Goal: Check status: Check status

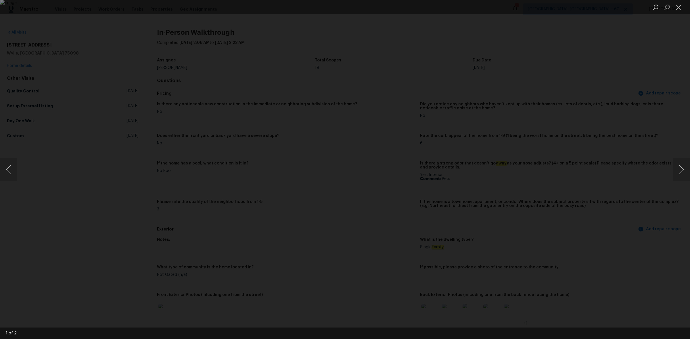
scroll to position [431, 0]
click at [676, 8] on button "Close lightbox" at bounding box center [678, 7] width 11 height 10
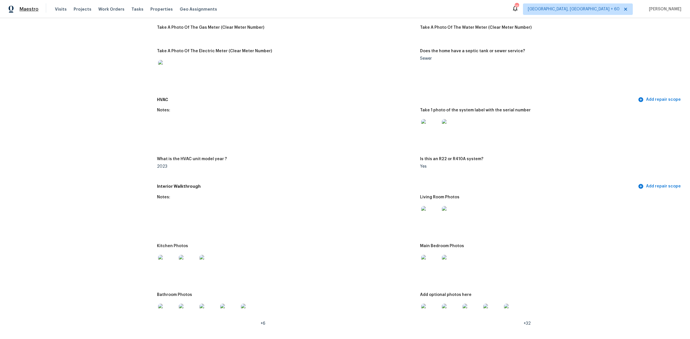
click at [29, 11] on span "Maestro" at bounding box center [29, 9] width 19 height 6
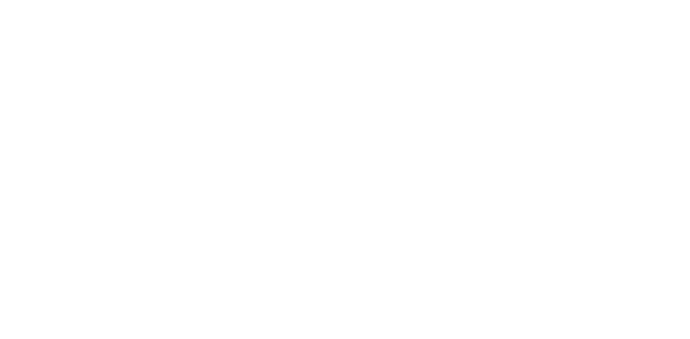
click at [75, 0] on html at bounding box center [345, 0] width 690 height 0
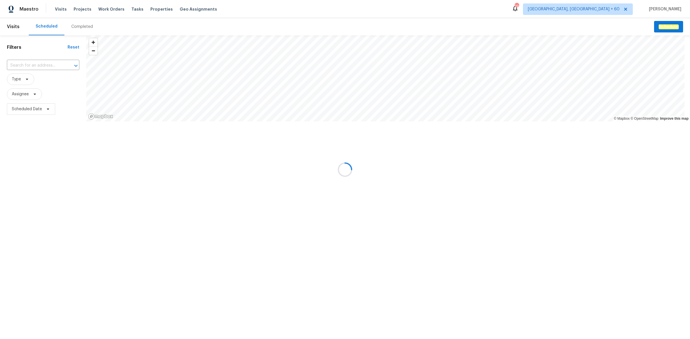
click at [72, 24] on div at bounding box center [345, 169] width 690 height 339
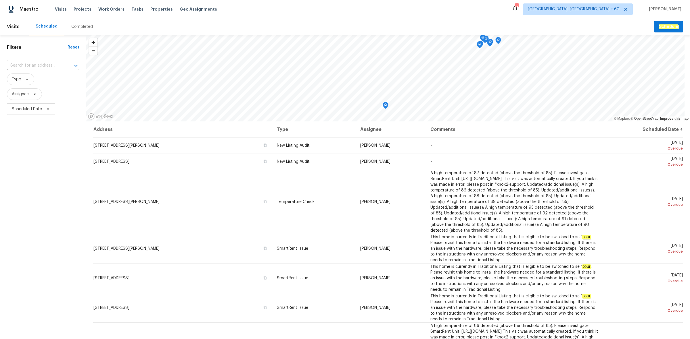
click at [82, 26] on div "Completed" at bounding box center [82, 27] width 22 height 6
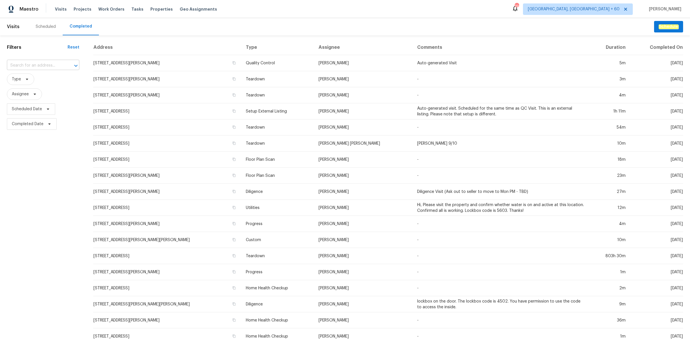
click at [40, 62] on input "text" at bounding box center [35, 65] width 56 height 9
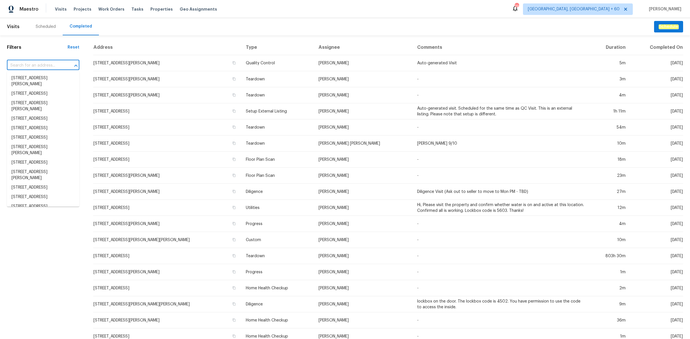
paste input "1627 Sun Canyon Blvd, New Braunfels, TX 78130"
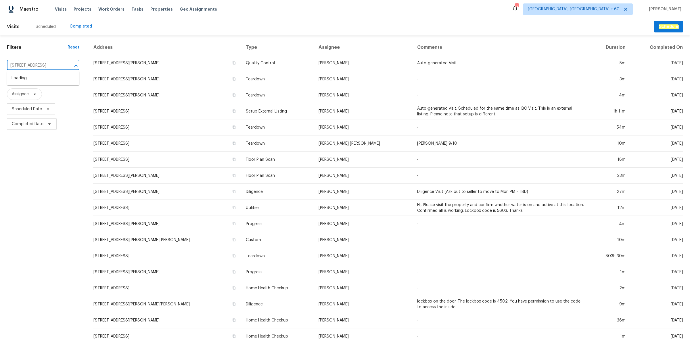
scroll to position [0, 37]
type input "1627 Sun Canyon Blvd, New Braunfels, TX 78130"
click at [32, 77] on li "1627 Sun Canyon Blvd, New Braunfels, TX 78130" at bounding box center [43, 78] width 72 height 9
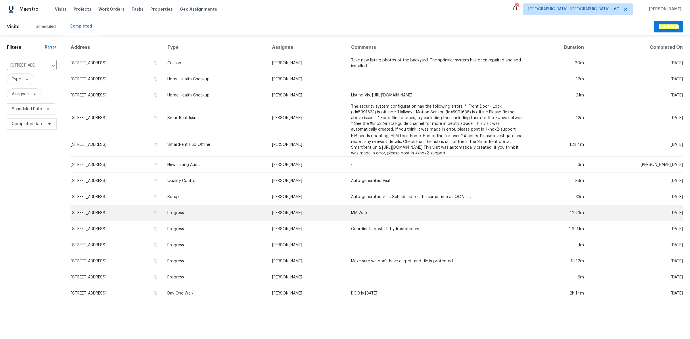
click at [267, 210] on td "Progress" at bounding box center [215, 213] width 104 height 16
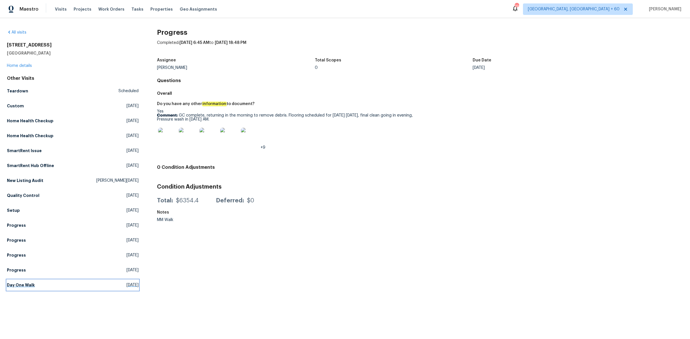
click at [42, 282] on link "Day One Walk Fri, May 02 2025" at bounding box center [73, 285] width 132 height 10
